Goal: Find specific page/section: Find specific page/section

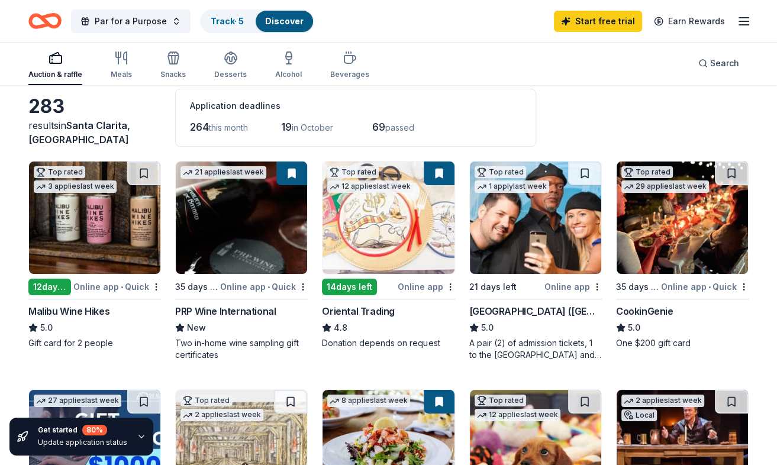
scroll to position [56, 0]
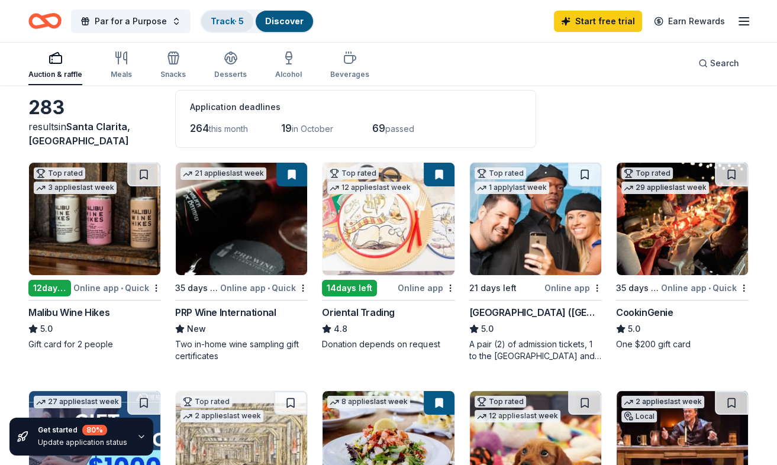
click at [225, 21] on link "Track · 5" at bounding box center [227, 21] width 33 height 10
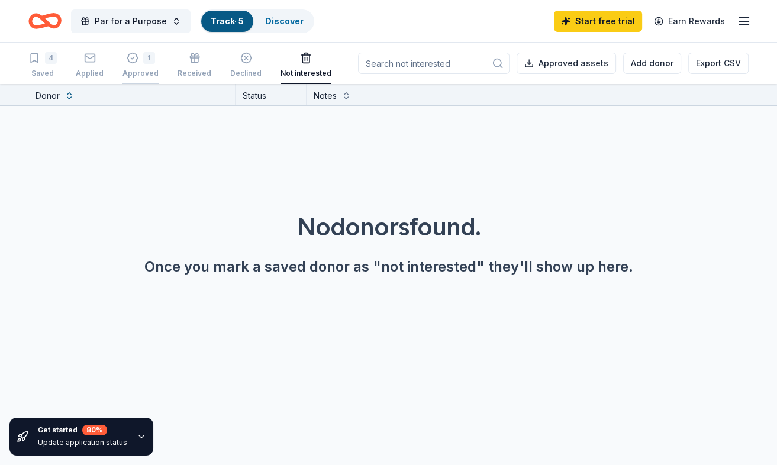
click at [141, 70] on div "Approved" at bounding box center [140, 73] width 36 height 9
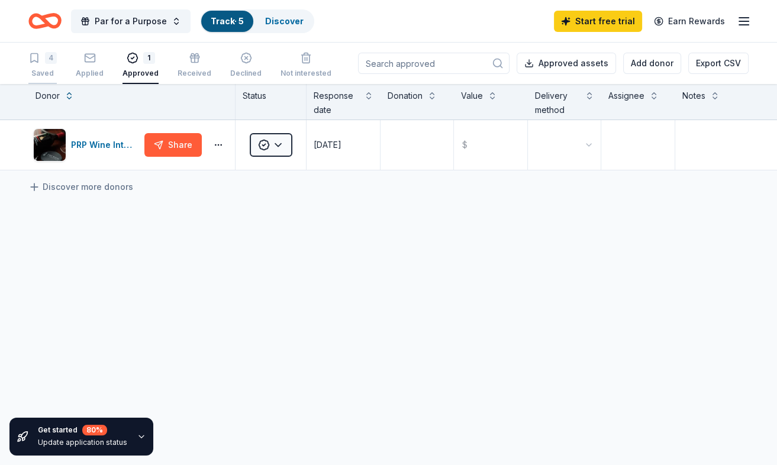
click at [44, 64] on div "4 Saved" at bounding box center [42, 65] width 28 height 26
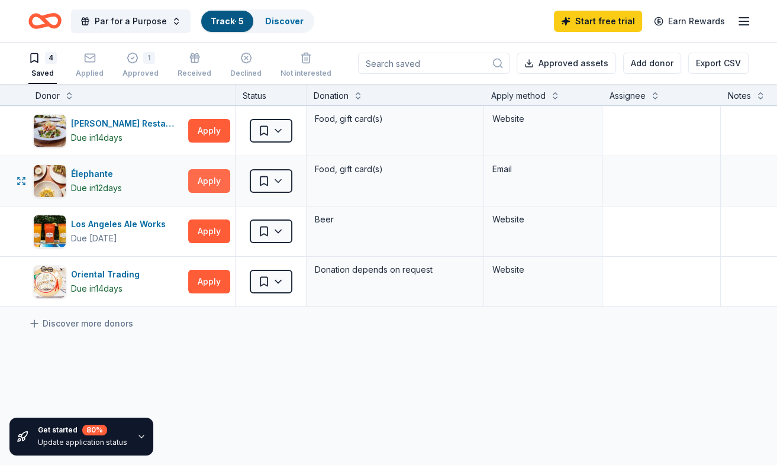
click at [208, 177] on button "Apply" at bounding box center [209, 181] width 42 height 24
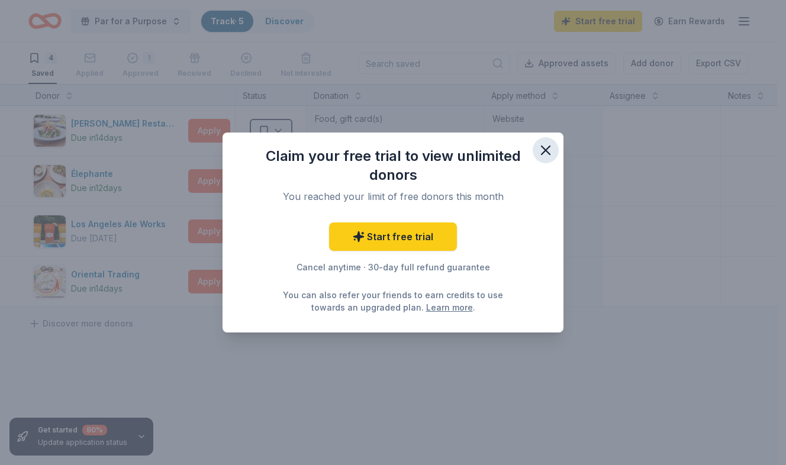
click at [542, 151] on icon "button" at bounding box center [545, 150] width 17 height 17
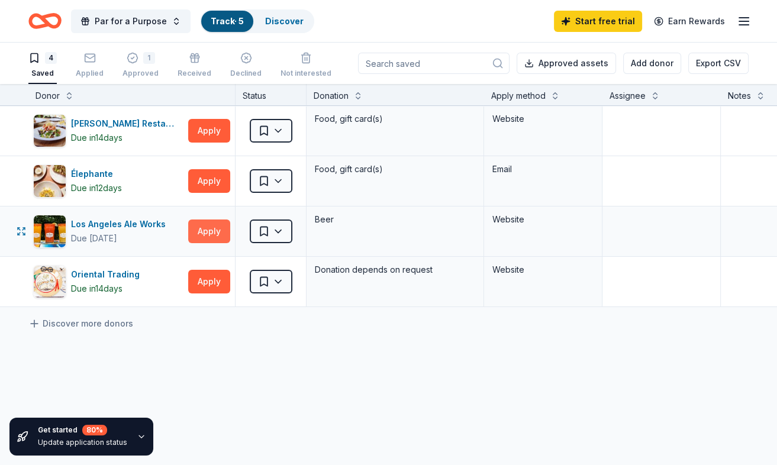
click at [218, 236] on button "Apply" at bounding box center [209, 231] width 42 height 24
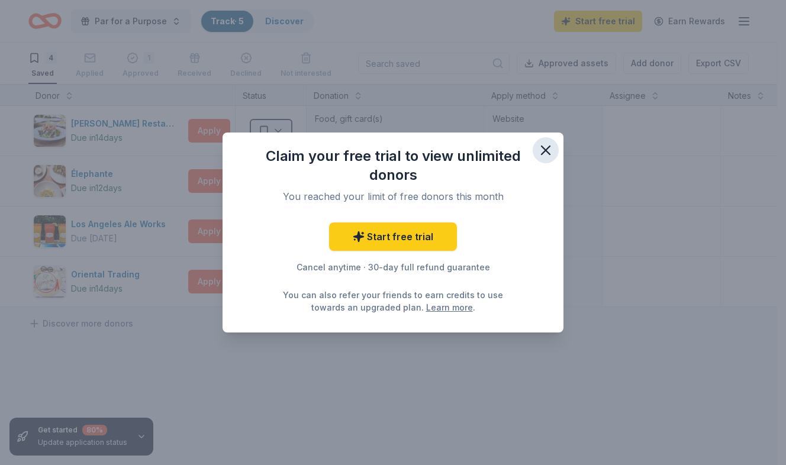
click at [553, 147] on icon "button" at bounding box center [545, 150] width 17 height 17
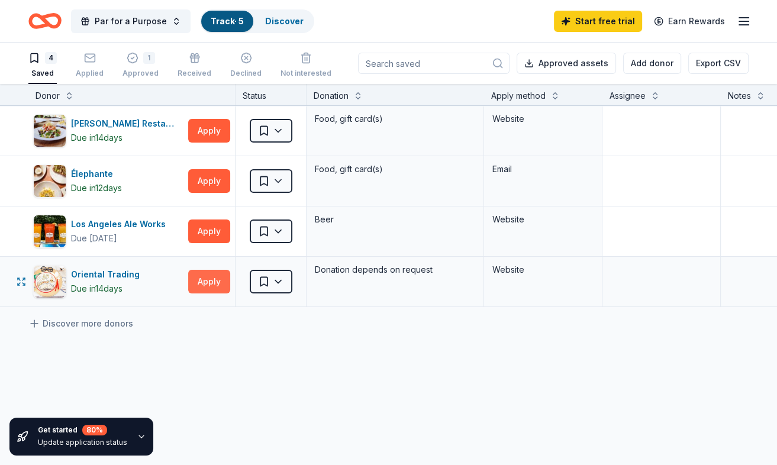
click at [218, 285] on button "Apply" at bounding box center [209, 282] width 42 height 24
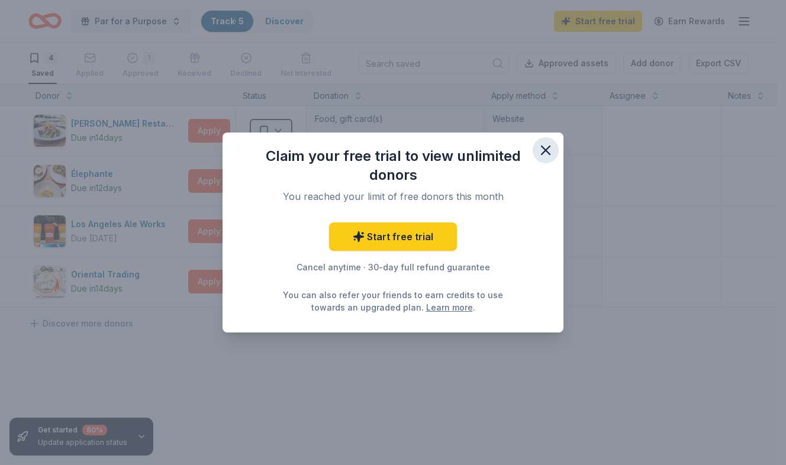
click at [548, 146] on icon "button" at bounding box center [545, 150] width 17 height 17
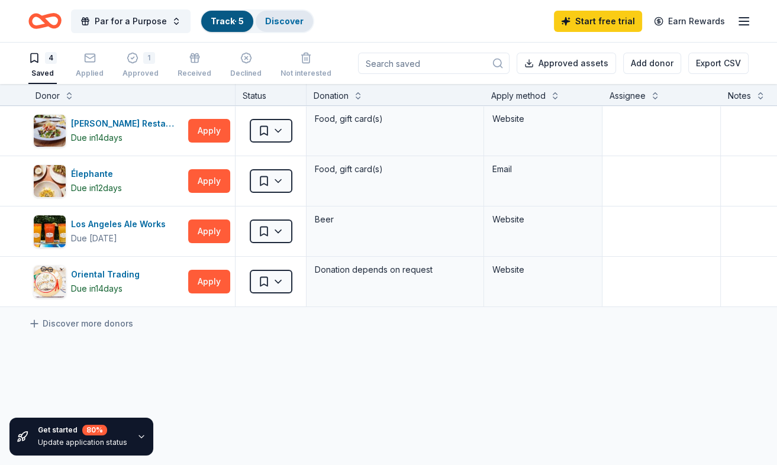
click at [279, 20] on link "Discover" at bounding box center [284, 21] width 38 height 10
